Goal: Task Accomplishment & Management: Complete application form

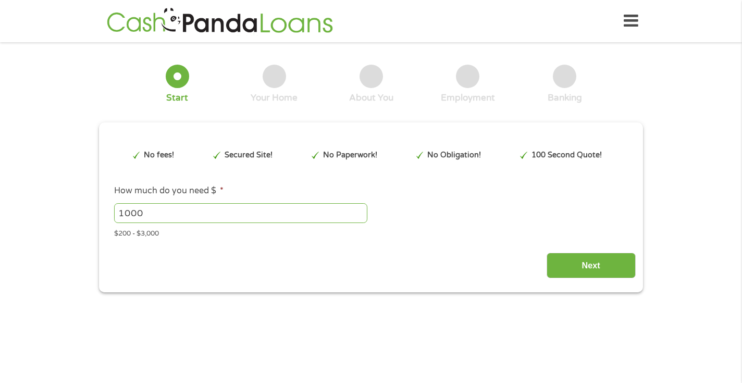
type input "CjwKCAjwk7DFBhBAEiwAeYbJsUxhE1E_FwxEHpOgwPAk23SOjylP9sPfoPLz2fr-SNIuyca0g43jcRo…"
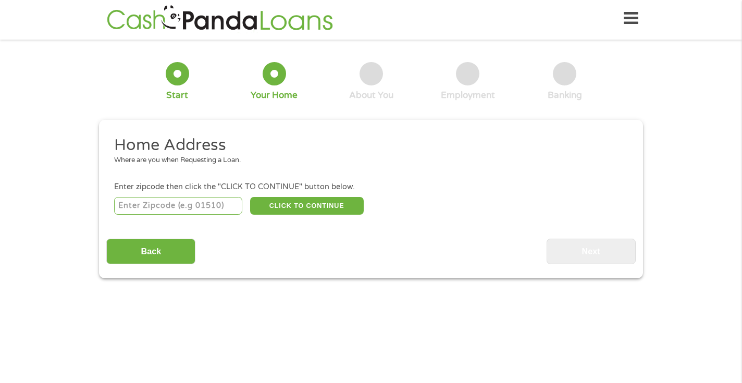
scroll to position [4, 4]
click at [161, 199] on input "number" at bounding box center [178, 206] width 129 height 18
click at [161, 199] on input "7" at bounding box center [178, 206] width 129 height 18
type input "79235"
click at [278, 203] on button "CLICK TO CONTINUE" at bounding box center [307, 206] width 114 height 18
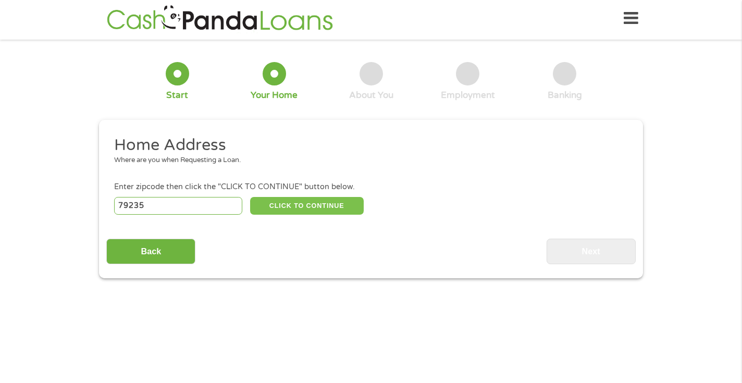
type input "79235"
type input "Floydada"
select select "[US_STATE]"
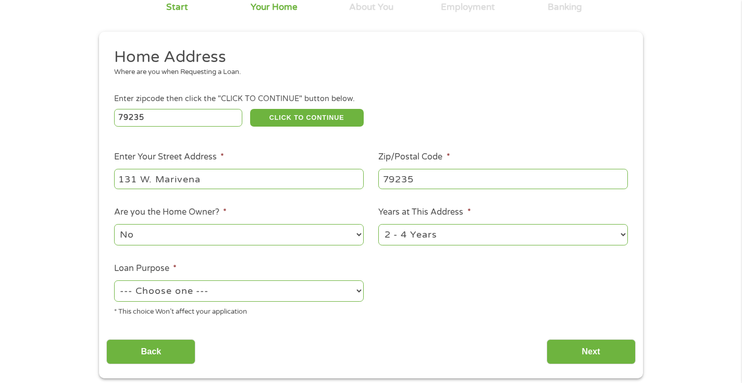
scroll to position [92, 0]
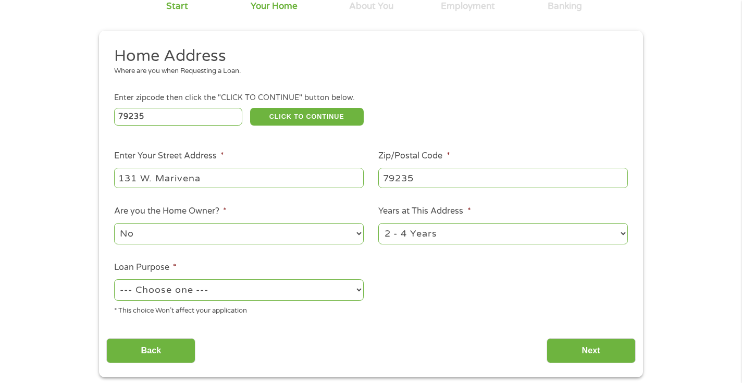
type input "131 W. Marivena"
select select "60months"
select select "paybills"
click at [594, 351] on input "Next" at bounding box center [590, 351] width 89 height 26
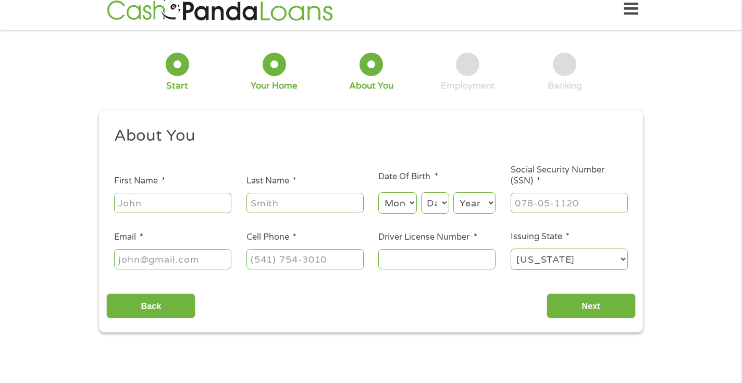
scroll to position [3, 0]
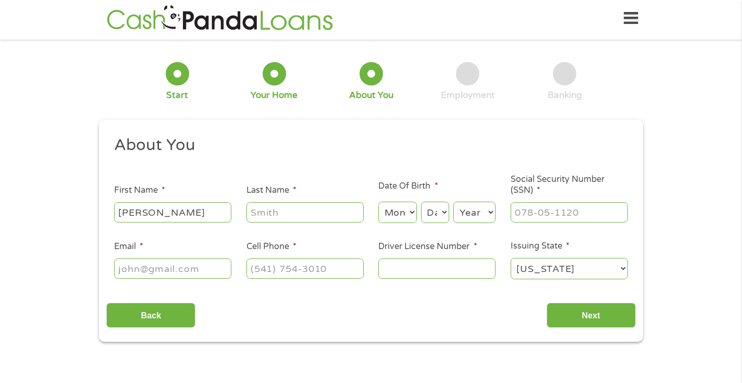
type input "Gabriel"
type input "Silva"
select select "5"
select select "11"
select select "2004"
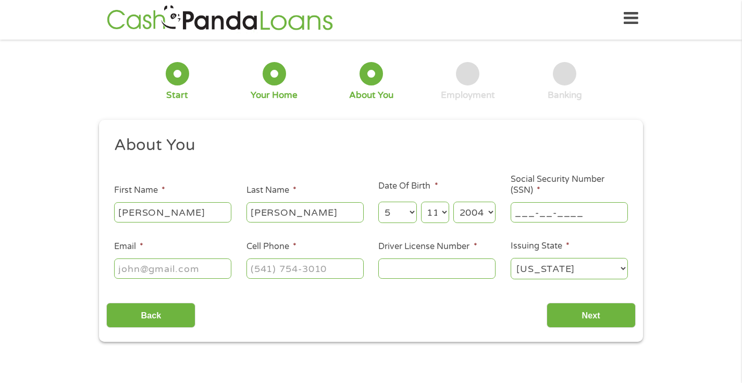
click at [525, 214] on input "___-__-____" at bounding box center [568, 212] width 117 height 20
type input "627-92-9452"
type input "gs0810898@gmail.com"
type input "(806) 758-1404"
click at [409, 266] on input "Driver License Number *" at bounding box center [436, 268] width 117 height 20
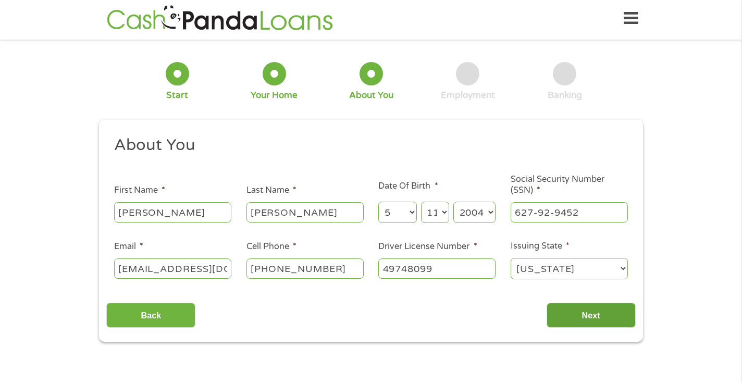
type input "49748099"
click at [566, 312] on input "Next" at bounding box center [590, 316] width 89 height 26
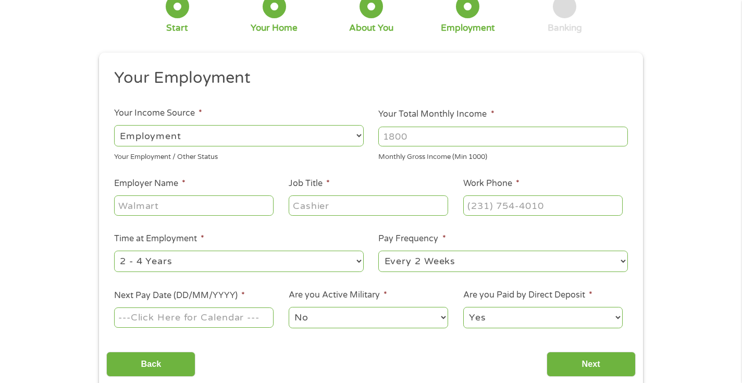
scroll to position [69, 0]
click at [430, 143] on input "Your Total Monthly Income *" at bounding box center [502, 137] width 249 height 20
type input "3840.00"
type input "Caprock Brick"
type input "forklift driver"
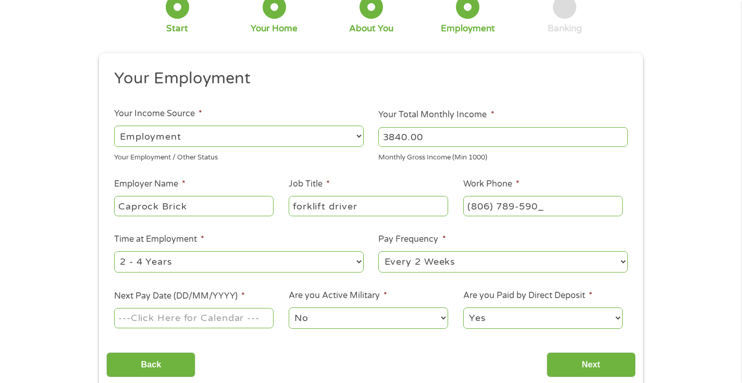
type input "(806) 789-5909"
select select "weekly"
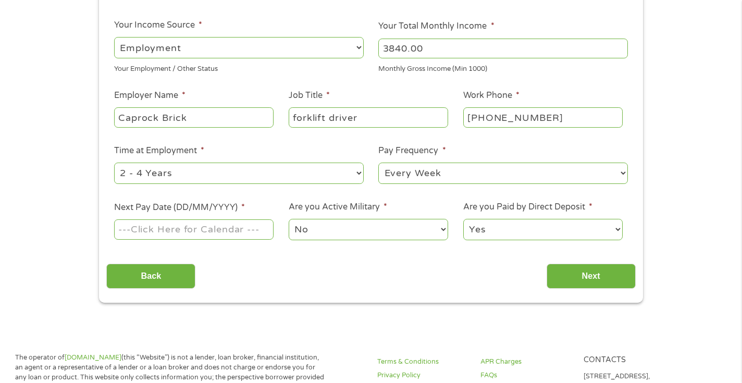
scroll to position [169, 0]
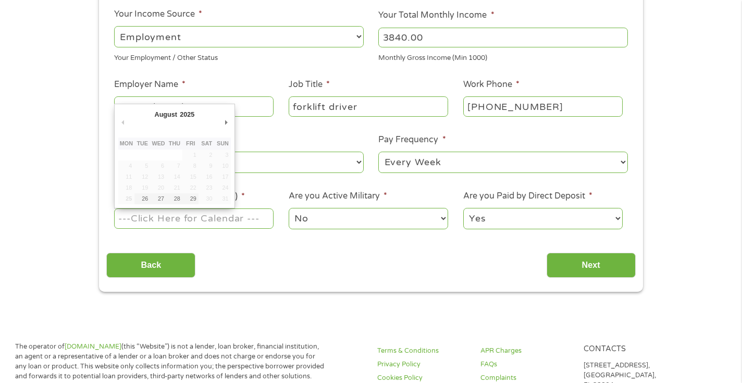
click at [215, 218] on input "Next Pay Date (DD/MM/YYYY) *" at bounding box center [193, 218] width 159 height 20
type input "29/08/2025"
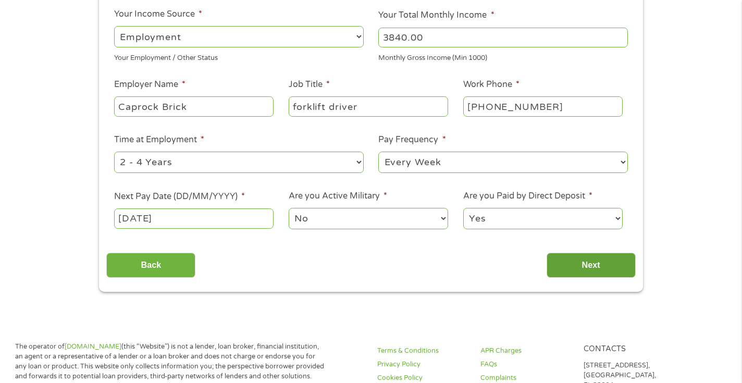
click at [581, 265] on input "Next" at bounding box center [590, 266] width 89 height 26
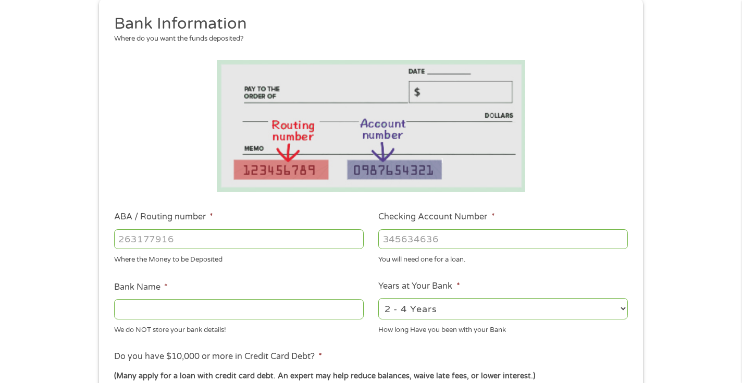
scroll to position [125, 0]
click at [281, 242] on input "ABA / Routing number *" at bounding box center [238, 238] width 249 height 20
type input "111900659"
type input "WELLS FARGO BANK"
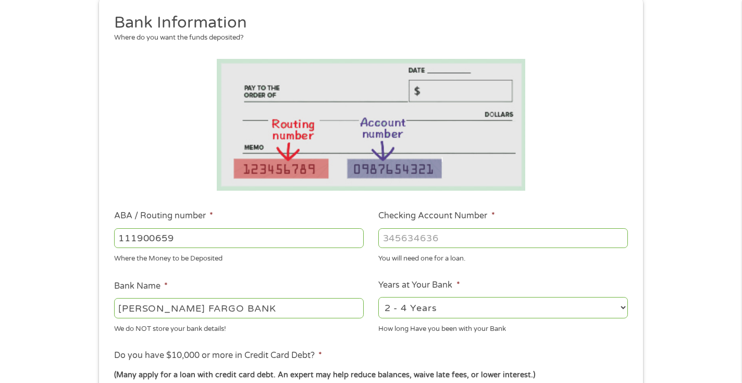
type input "111900659"
click at [480, 235] on input "Checking Account Number *" at bounding box center [502, 238] width 249 height 20
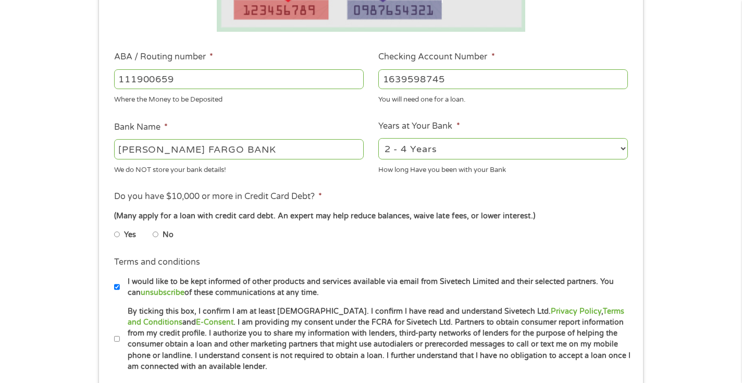
scroll to position [293, 0]
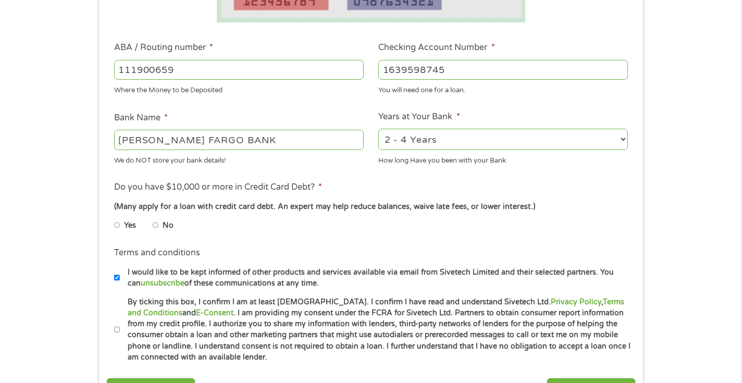
type input "1639598745"
select select "24months"
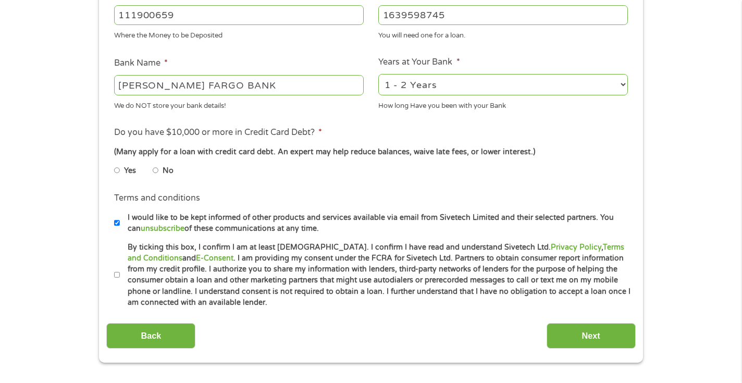
scroll to position [349, 0]
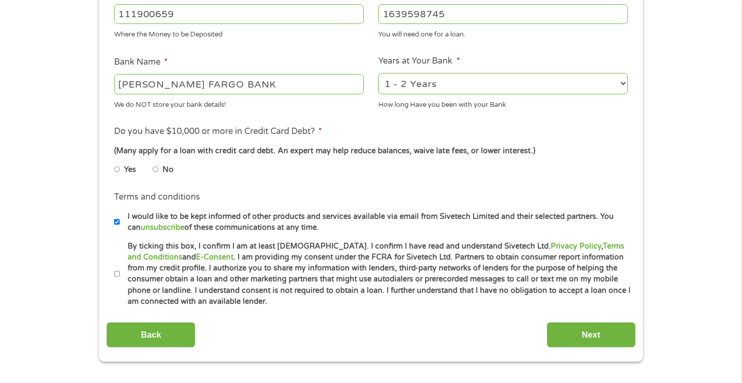
click at [153, 165] on input "No" at bounding box center [156, 169] width 6 height 17
radio input "true"
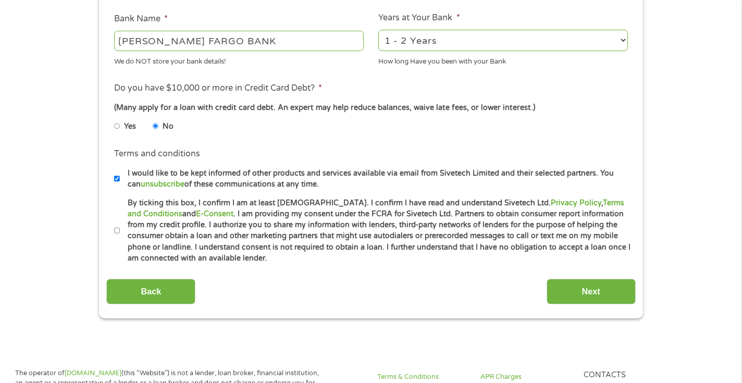
scroll to position [393, 0]
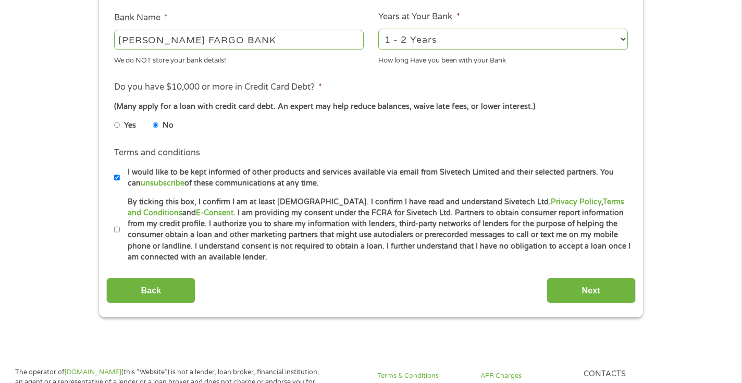
click at [118, 223] on input "By ticking this box, I confirm I am at least 18 years old. I confirm I have rea…" at bounding box center [117, 229] width 6 height 17
checkbox input "true"
click at [562, 286] on input "Next" at bounding box center [590, 291] width 89 height 26
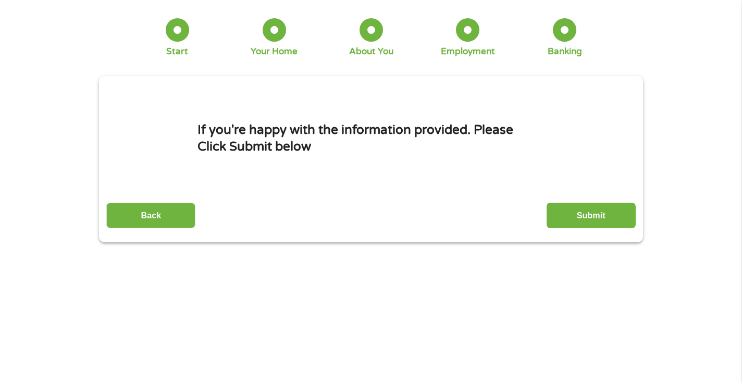
scroll to position [3, 0]
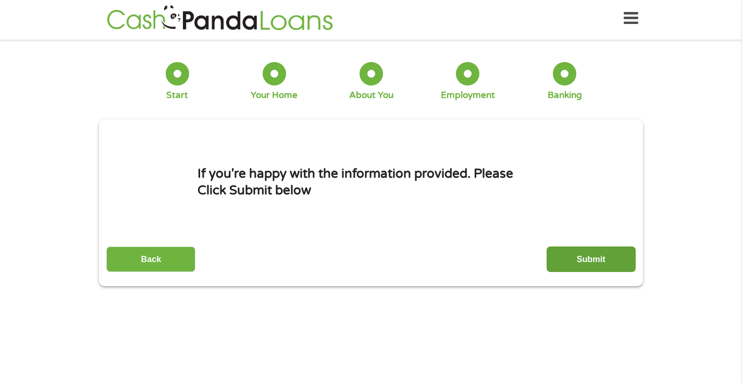
click at [586, 264] on input "Submit" at bounding box center [590, 259] width 89 height 26
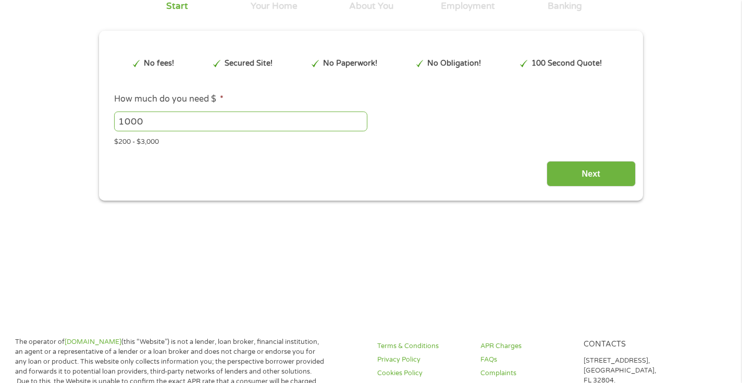
type input "CjwKCAjwk7DFBhBAEiwAeYbJsUxhE1E_FwxEHpOgwPAk23SOjylP9sPfoPLz2fr-SNIuyca0g43jcRo…"
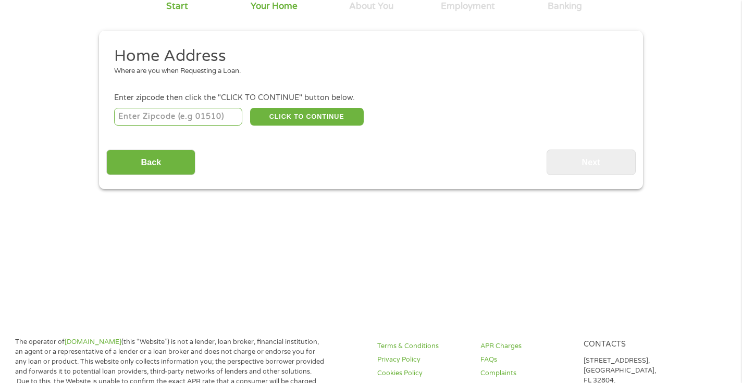
scroll to position [3, 0]
